Goal: Communication & Community: Share content

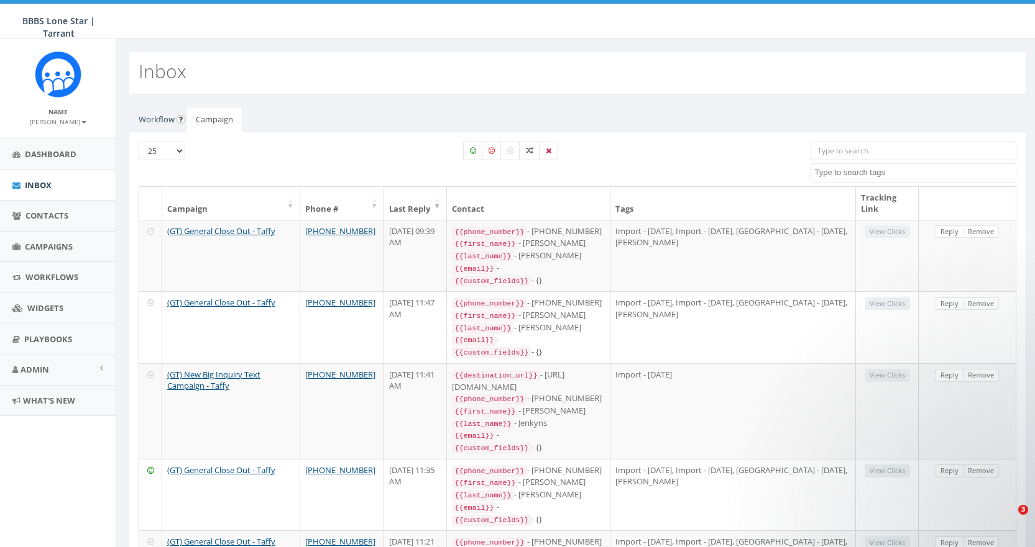
select select
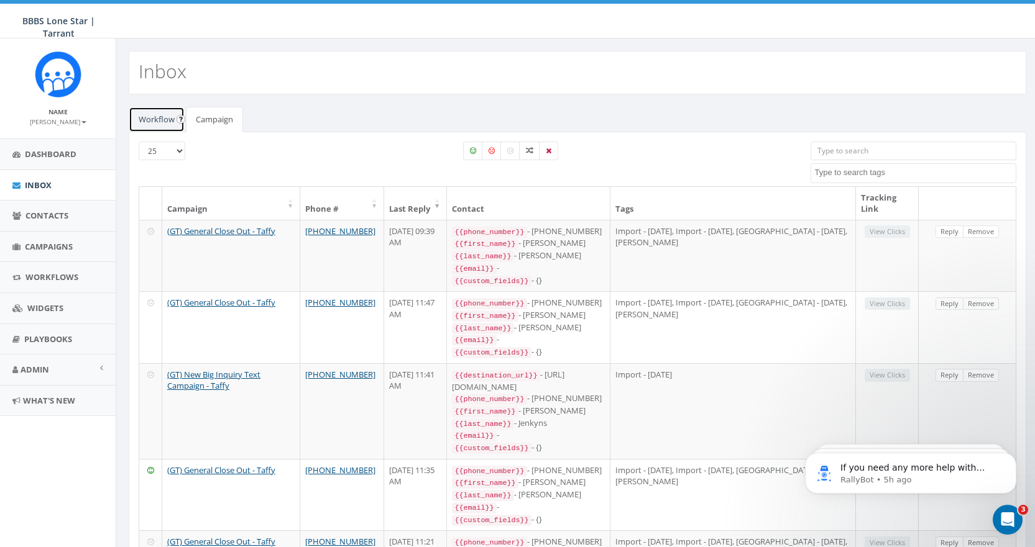
click at [155, 116] on link "Workflow" at bounding box center [157, 119] width 56 height 25
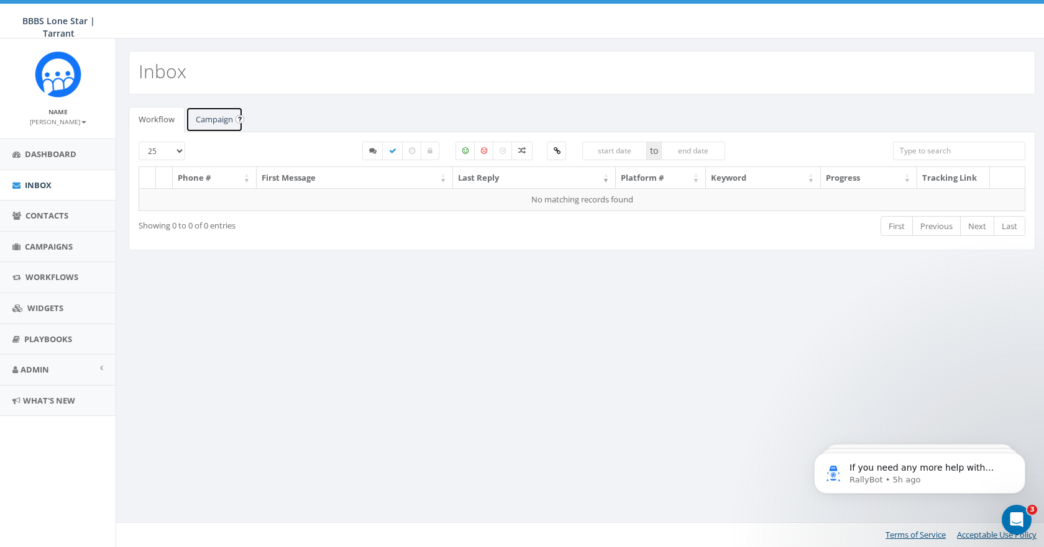
click at [211, 114] on link "Campaign" at bounding box center [214, 119] width 57 height 25
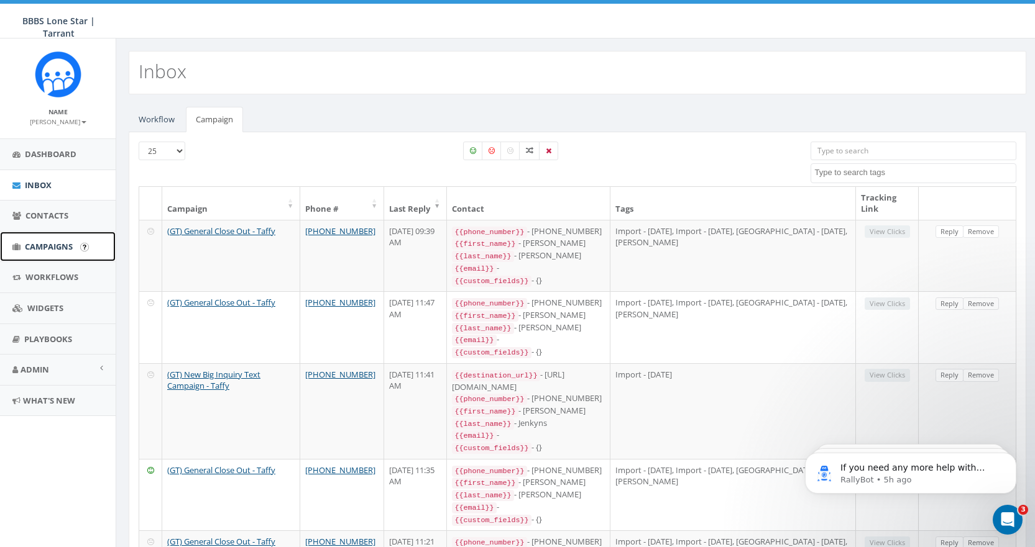
click at [40, 244] on span "Campaigns" at bounding box center [49, 246] width 48 height 11
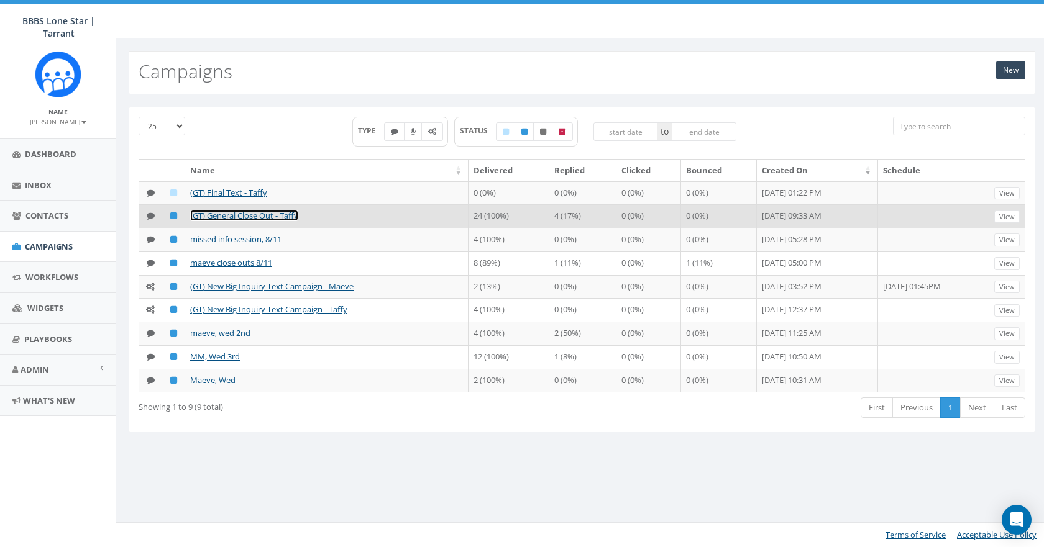
click at [229, 214] on link "(GT) General Close Out - Taffy" at bounding box center [244, 215] width 108 height 11
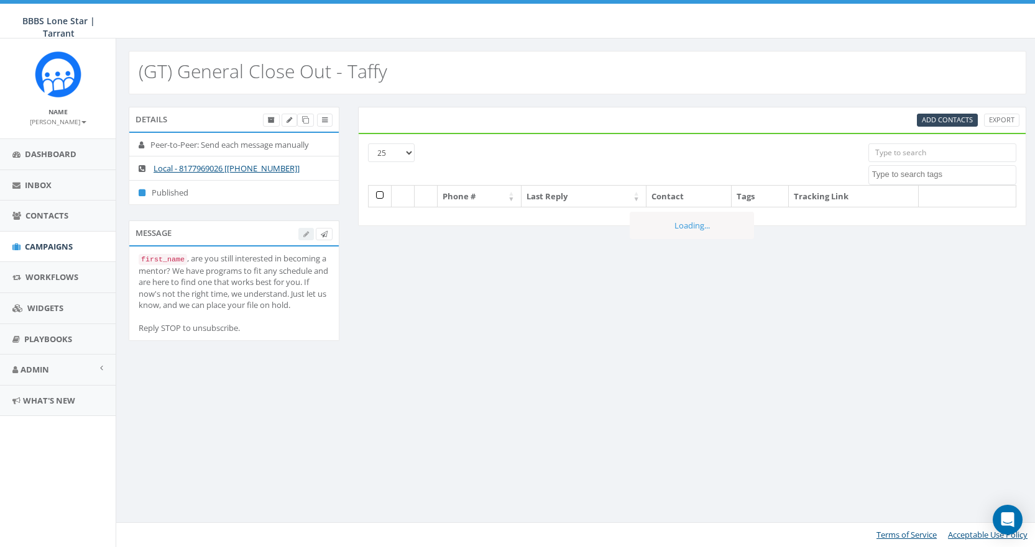
select select
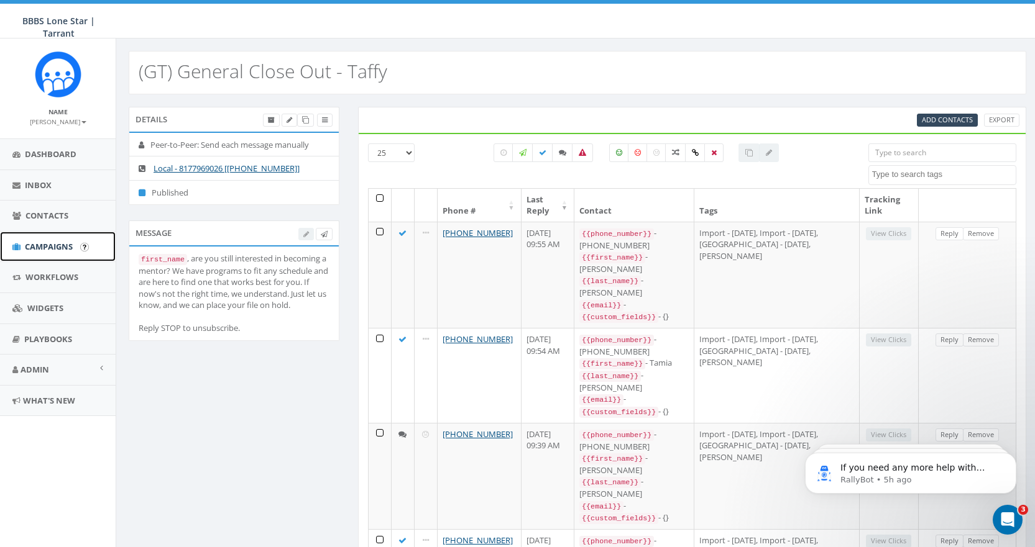
click at [50, 246] on span "Campaigns" at bounding box center [49, 246] width 48 height 11
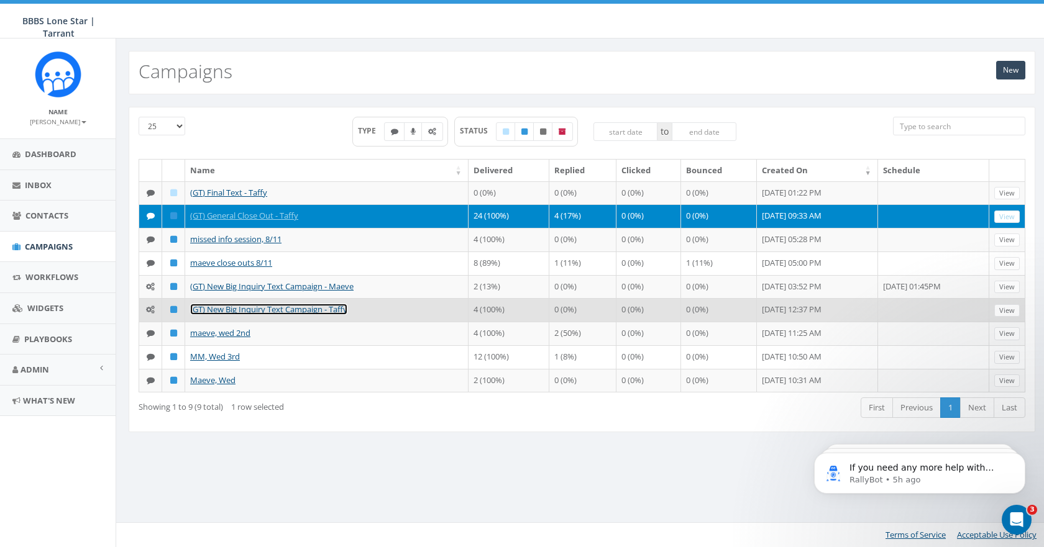
click at [240, 309] on link "(GT) New Big Inquiry Text Campaign - Taffy" at bounding box center [268, 309] width 157 height 11
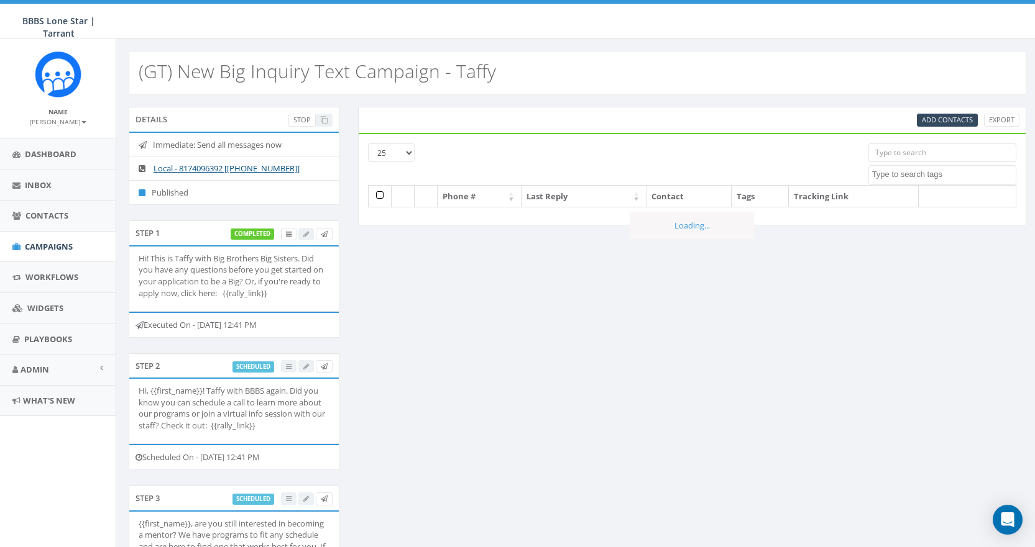
select select
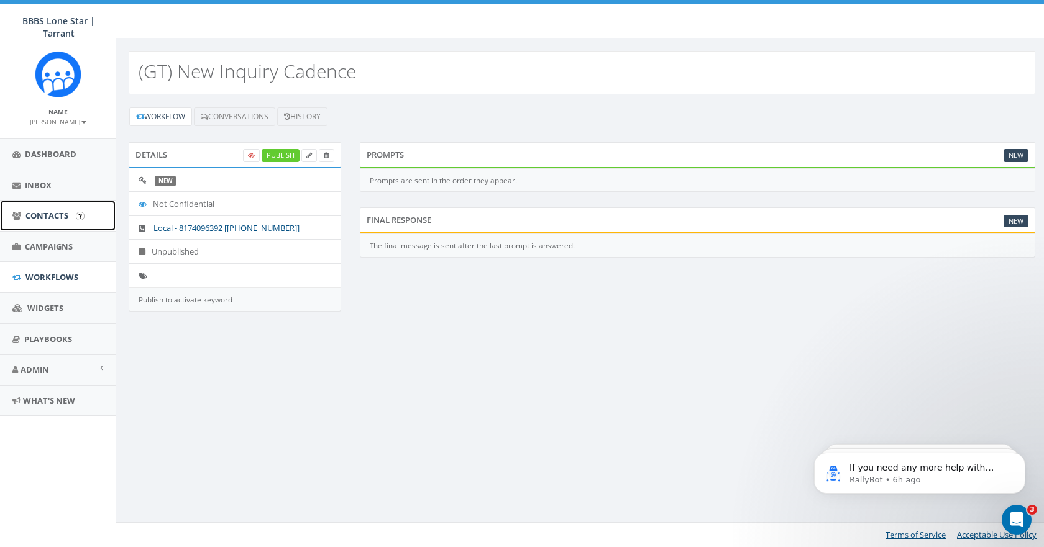
click at [53, 214] on span "Contacts" at bounding box center [46, 215] width 43 height 11
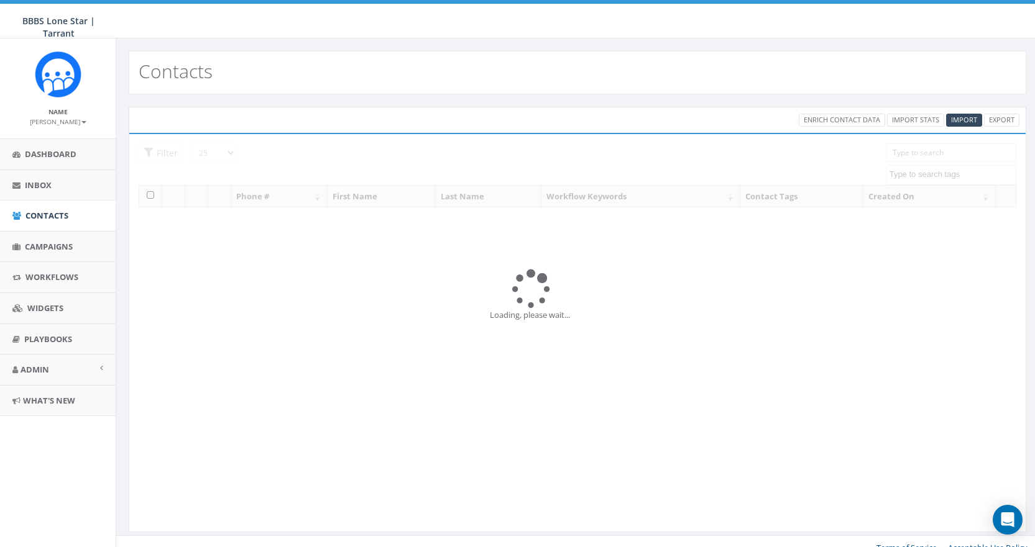
select select
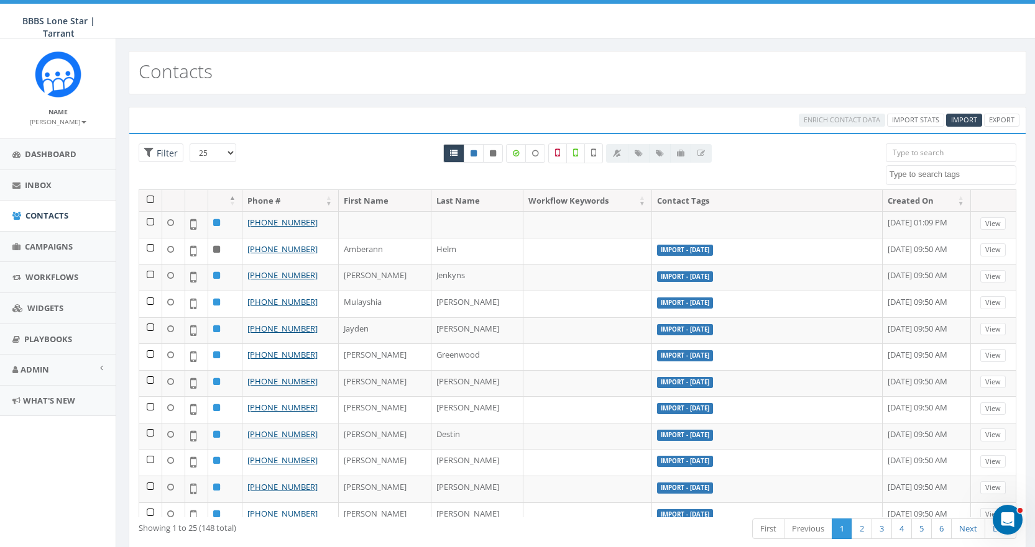
click at [972, 150] on input "search" at bounding box center [951, 153] width 131 height 19
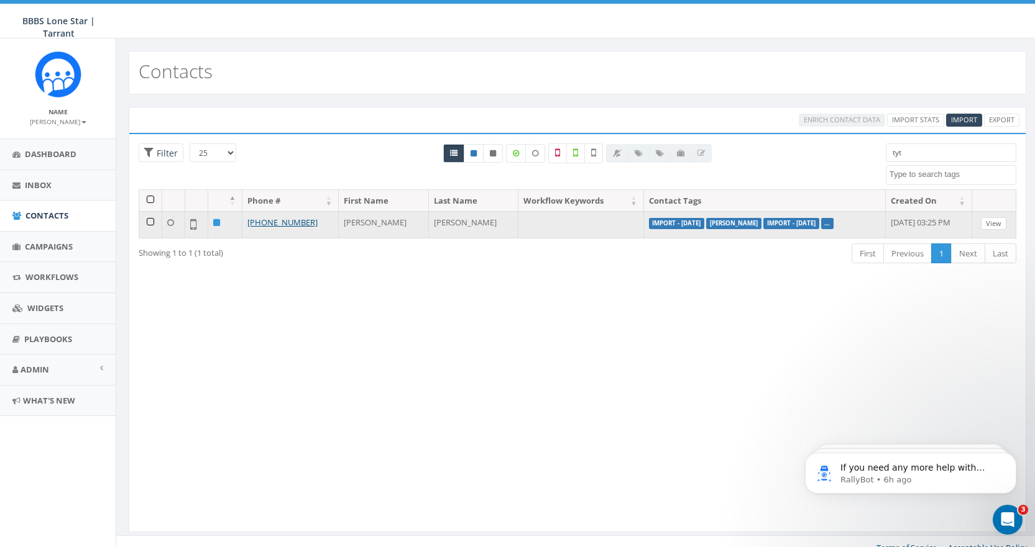
type input "tyt"
click at [988, 224] on link "View" at bounding box center [993, 224] width 25 height 13
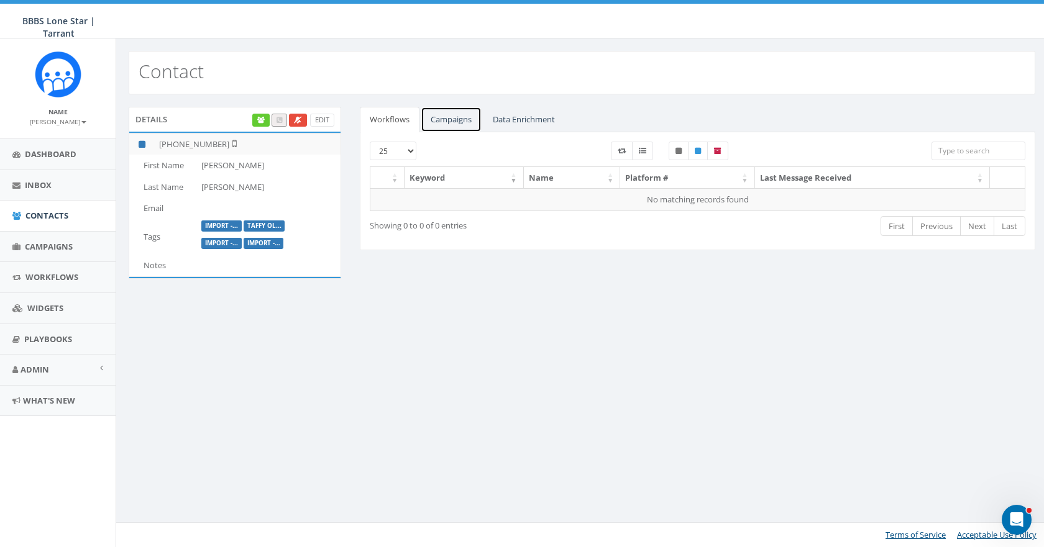
click at [441, 113] on link "Campaigns" at bounding box center [451, 119] width 61 height 25
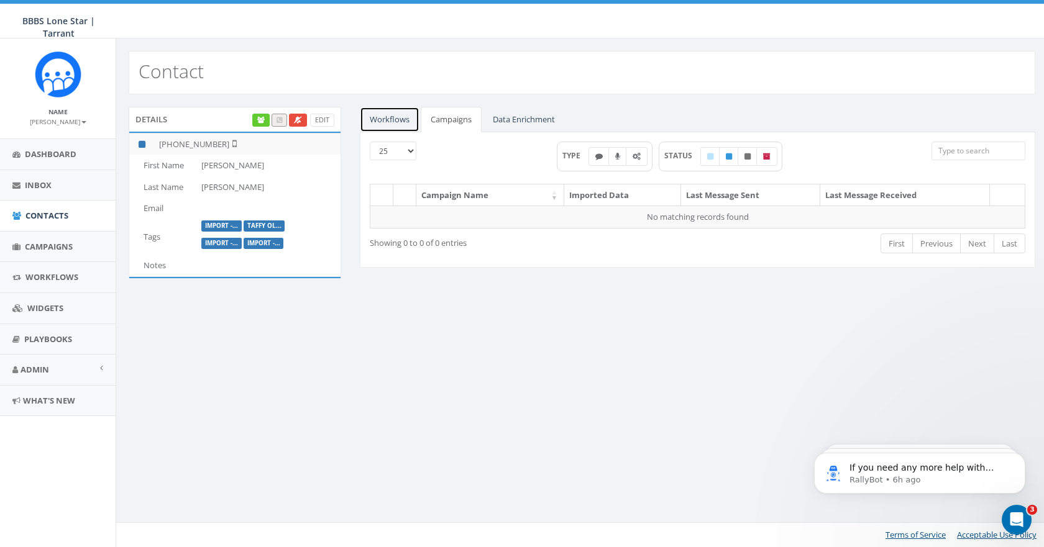
click at [392, 118] on link "Workflows" at bounding box center [390, 119] width 60 height 25
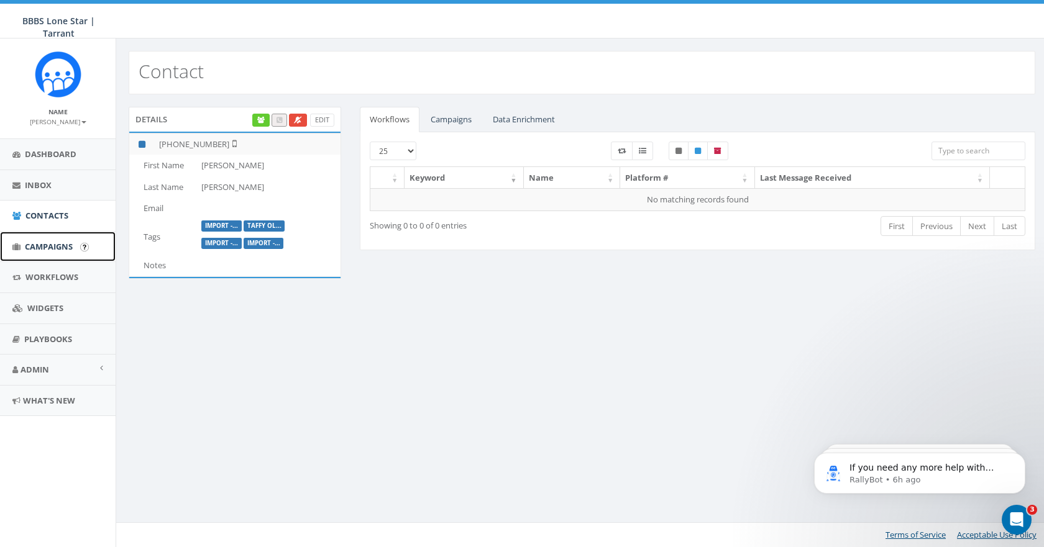
click at [52, 241] on span "Campaigns" at bounding box center [49, 246] width 48 height 11
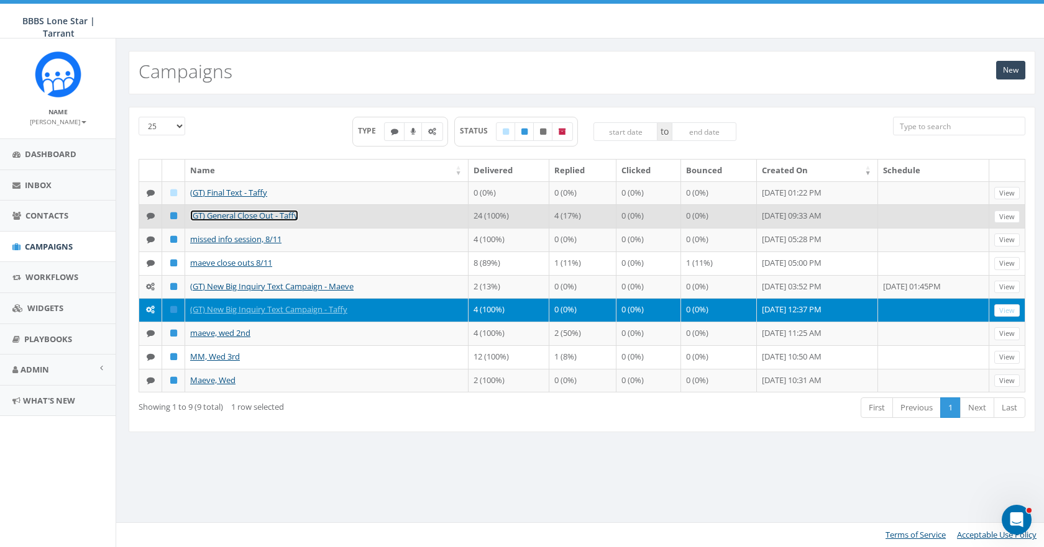
click at [260, 214] on link "(GT) General Close Out - Taffy" at bounding box center [244, 215] width 108 height 11
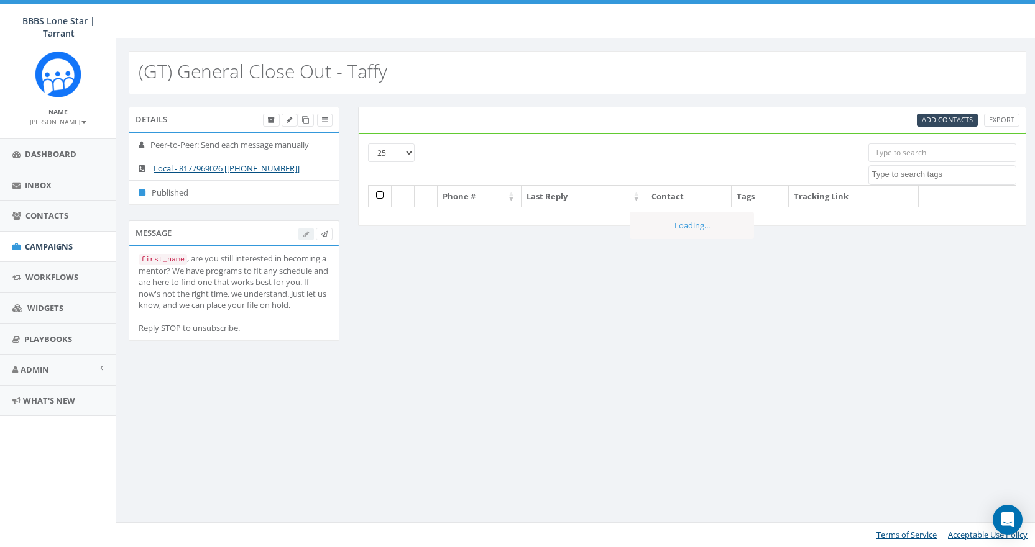
select select
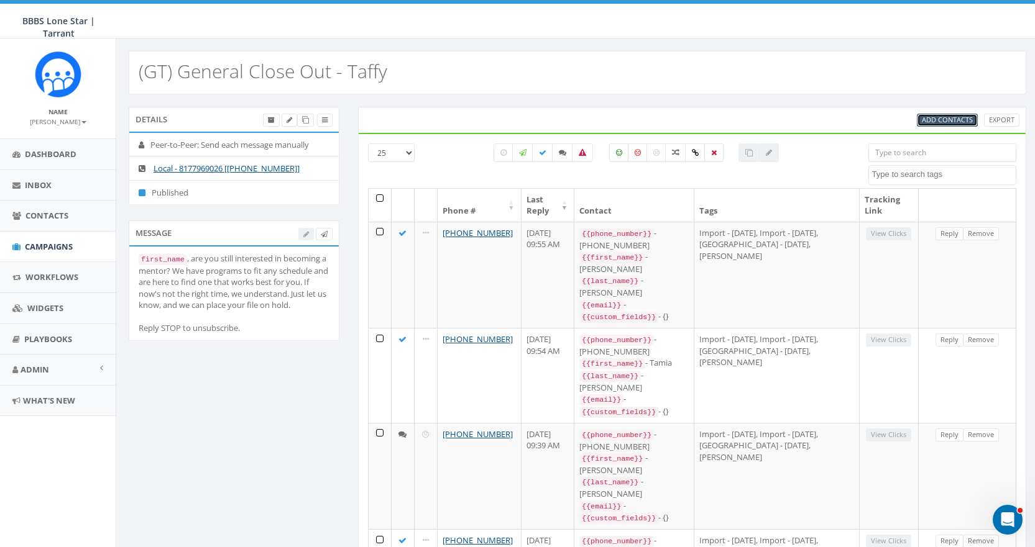
click at [961, 115] on span "Add Contacts" at bounding box center [947, 119] width 51 height 9
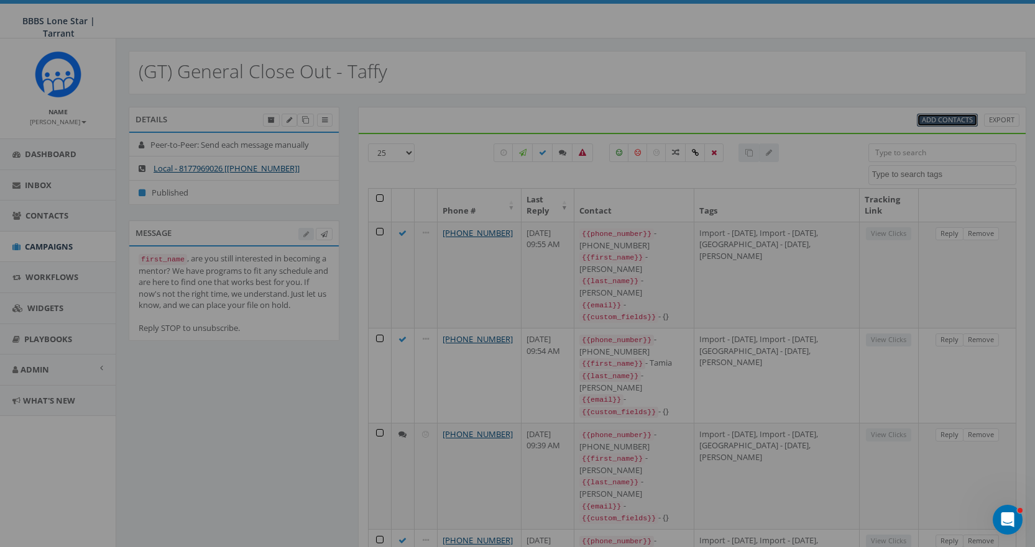
select select
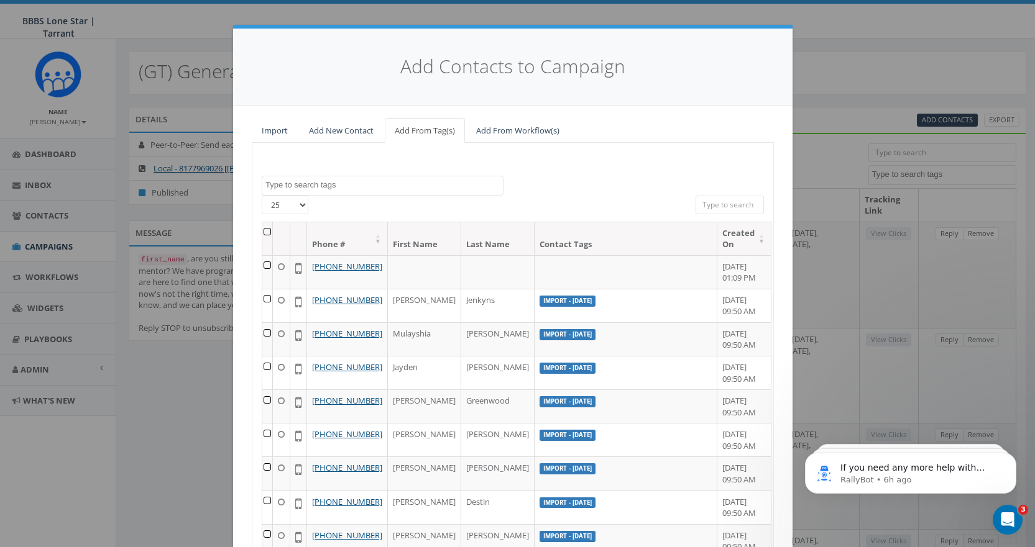
click at [718, 208] on input "search" at bounding box center [729, 205] width 68 height 19
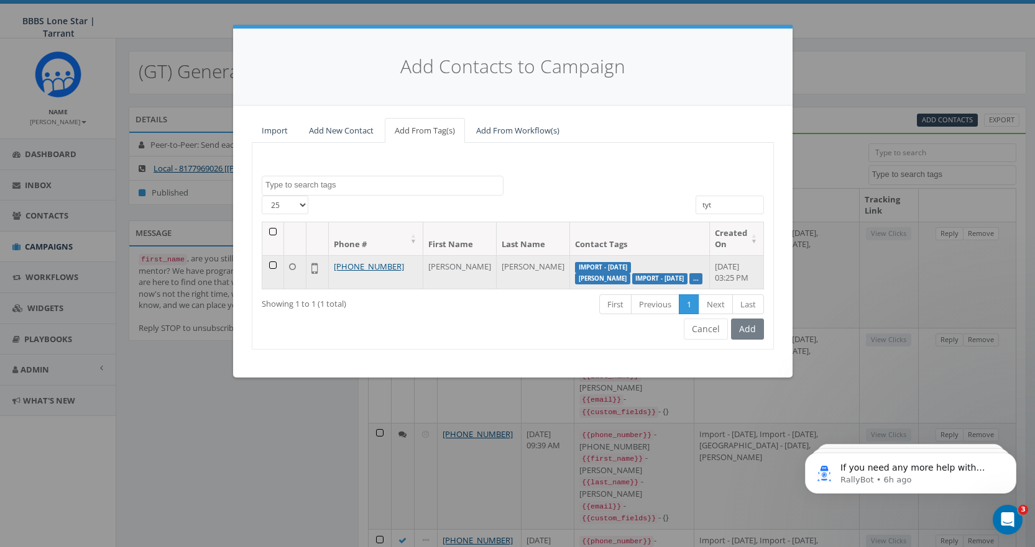
type input "tyt"
click at [271, 266] on td at bounding box center [273, 272] width 22 height 34
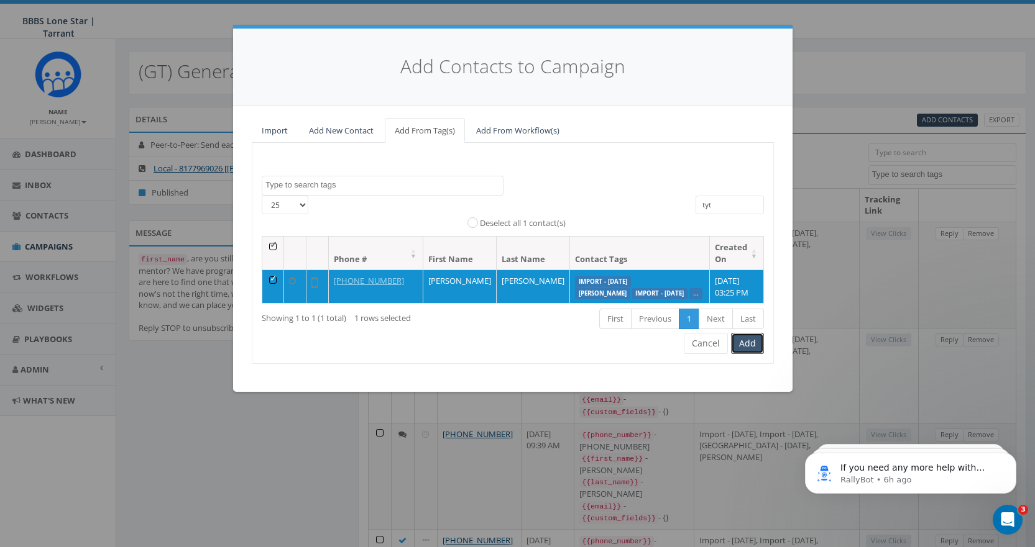
click at [744, 350] on button "Add" at bounding box center [747, 343] width 33 height 21
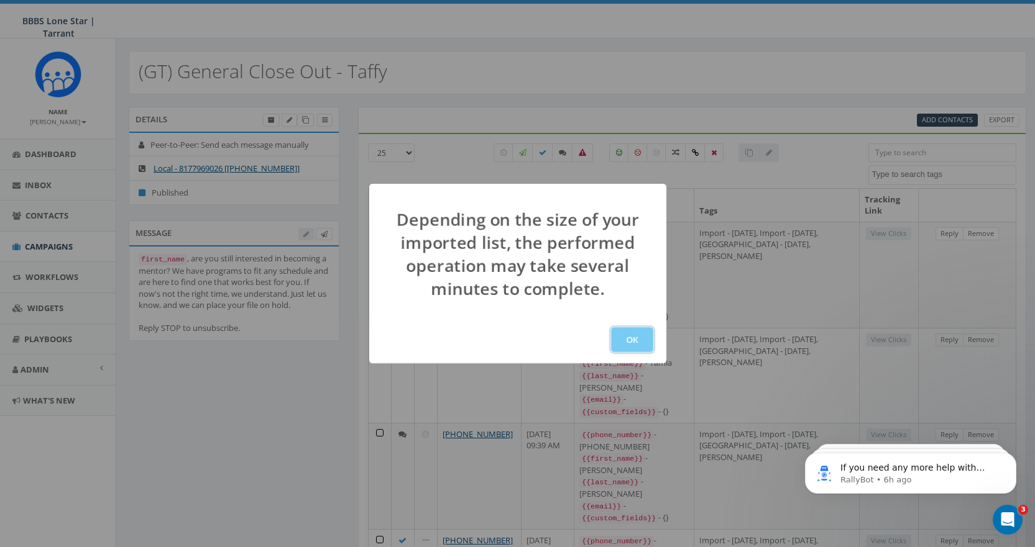
click at [639, 337] on button "OK" at bounding box center [632, 340] width 42 height 25
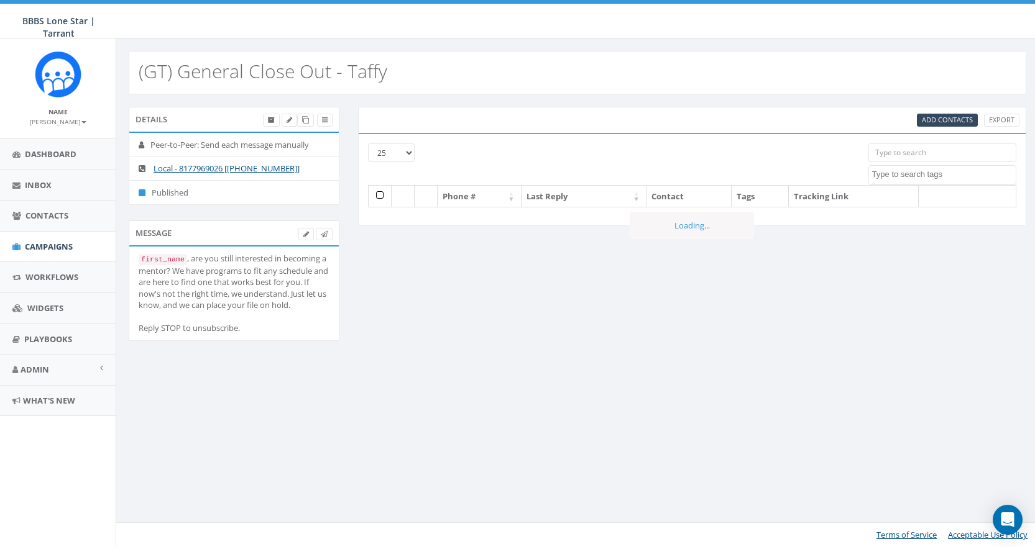
select select
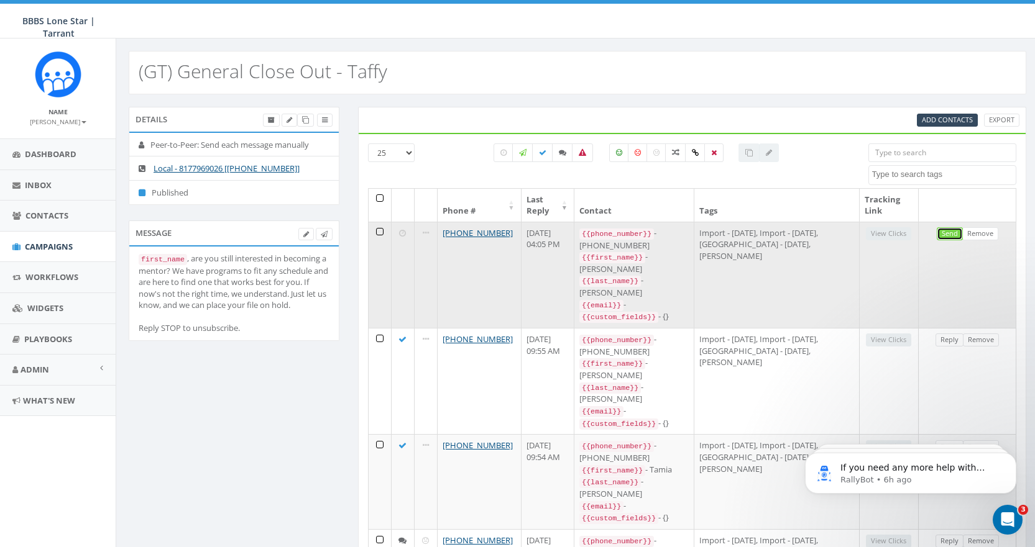
click at [949, 232] on link "Send" at bounding box center [950, 233] width 26 height 13
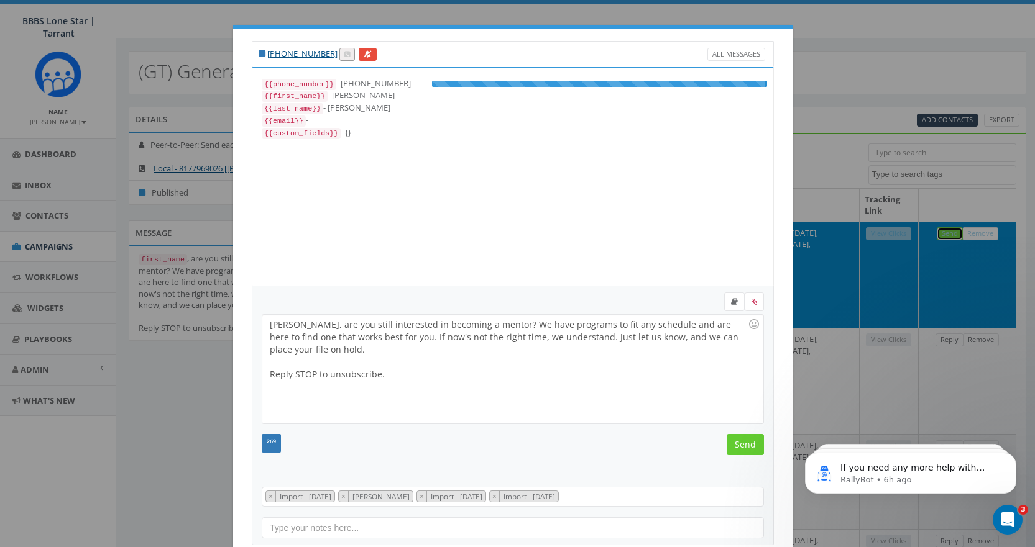
scroll to position [37, 0]
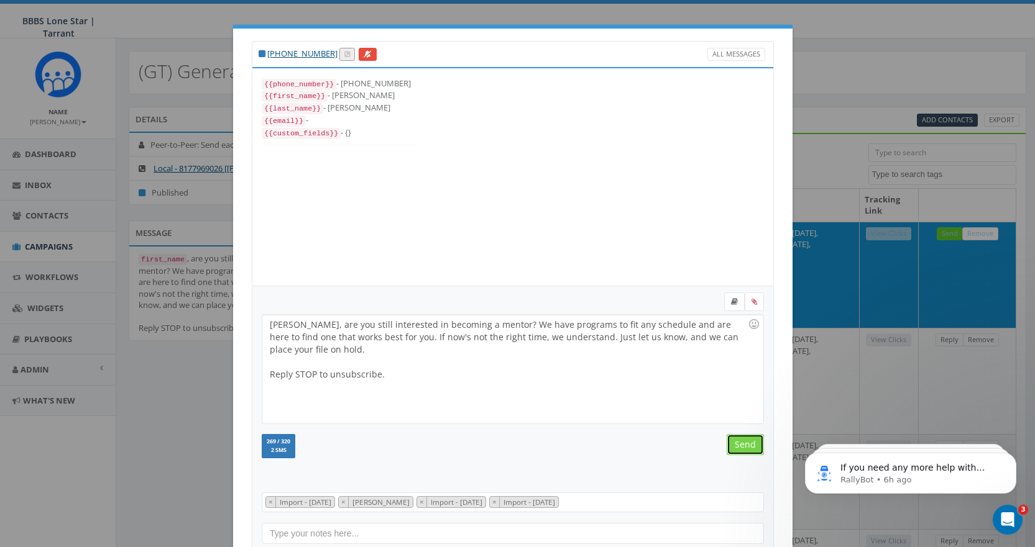
click at [738, 440] on input "Send" at bounding box center [744, 444] width 37 height 21
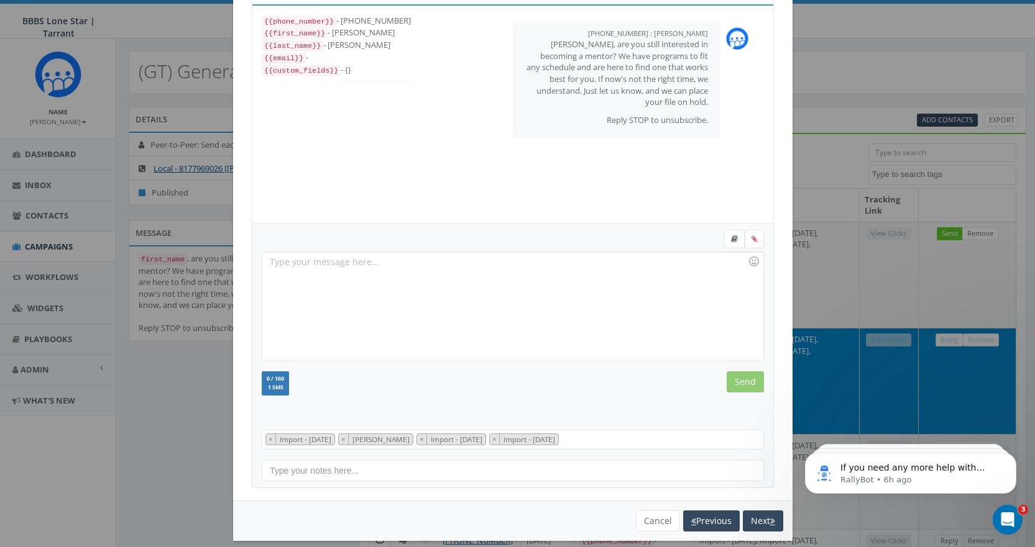
scroll to position [75, 0]
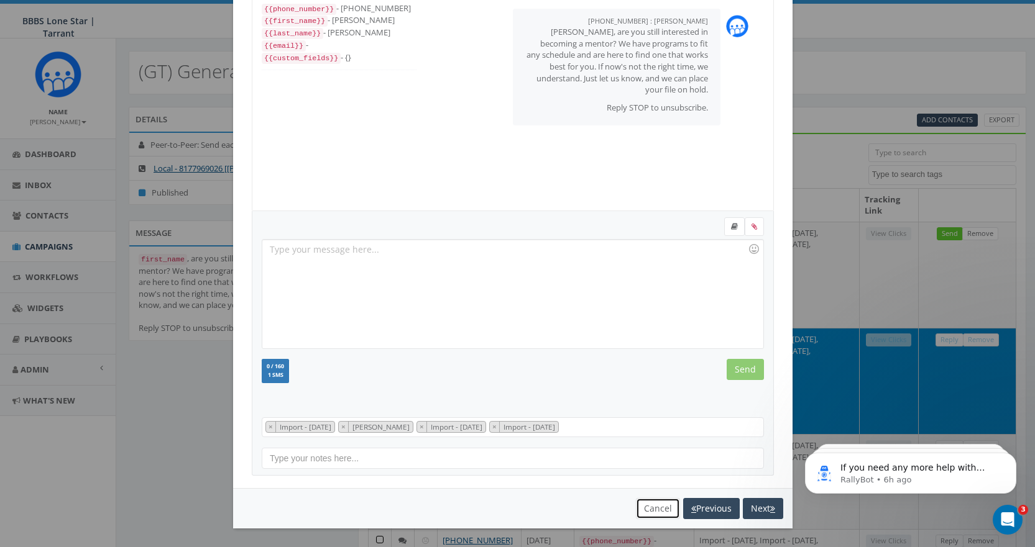
click at [636, 508] on button "Cancel" at bounding box center [658, 508] width 44 height 21
